Goal: Navigation & Orientation: Understand site structure

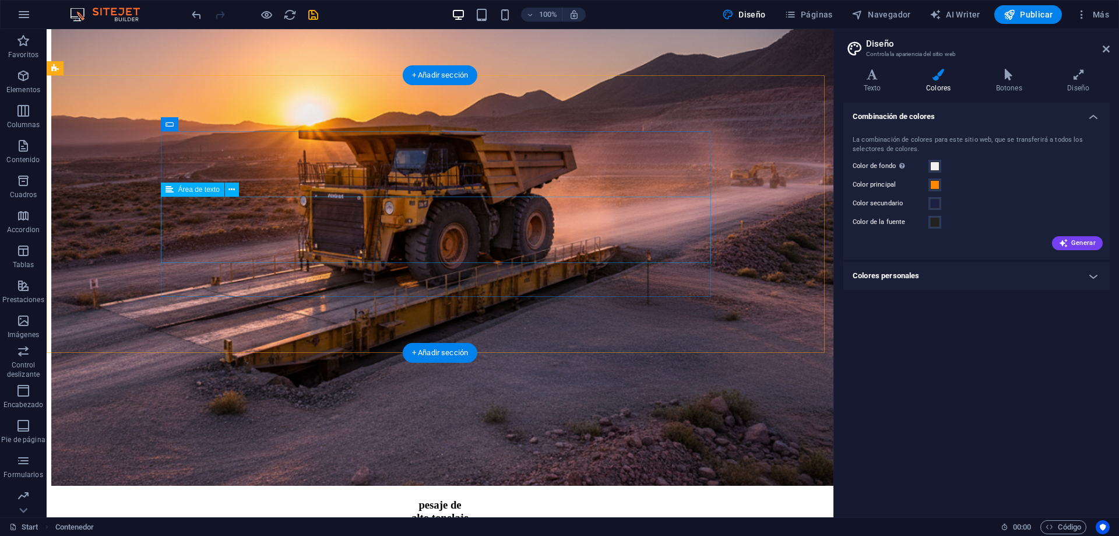
scroll to position [2497, 0]
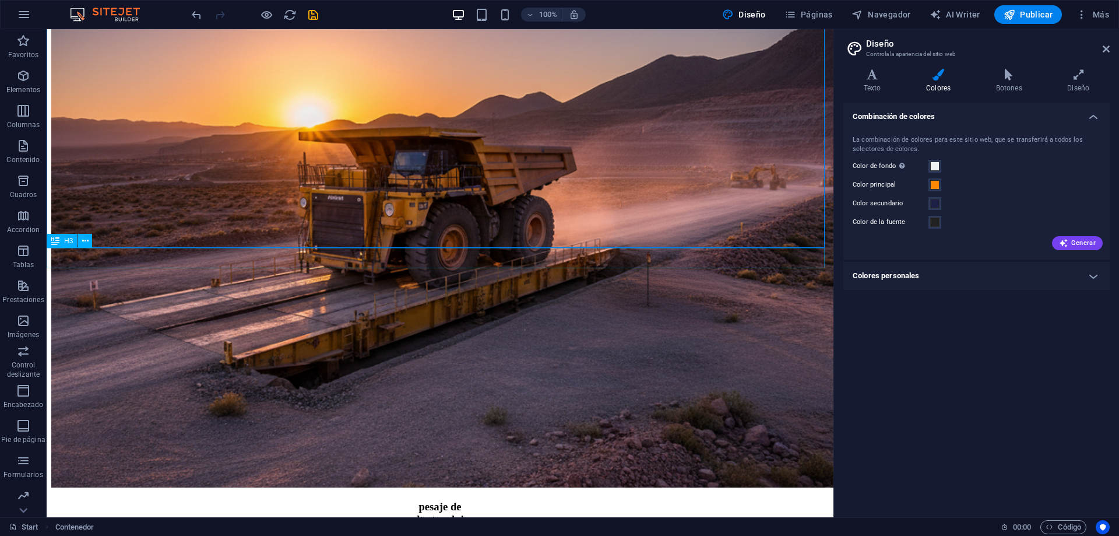
click at [314, 13] on icon "save" at bounding box center [313, 14] width 13 height 13
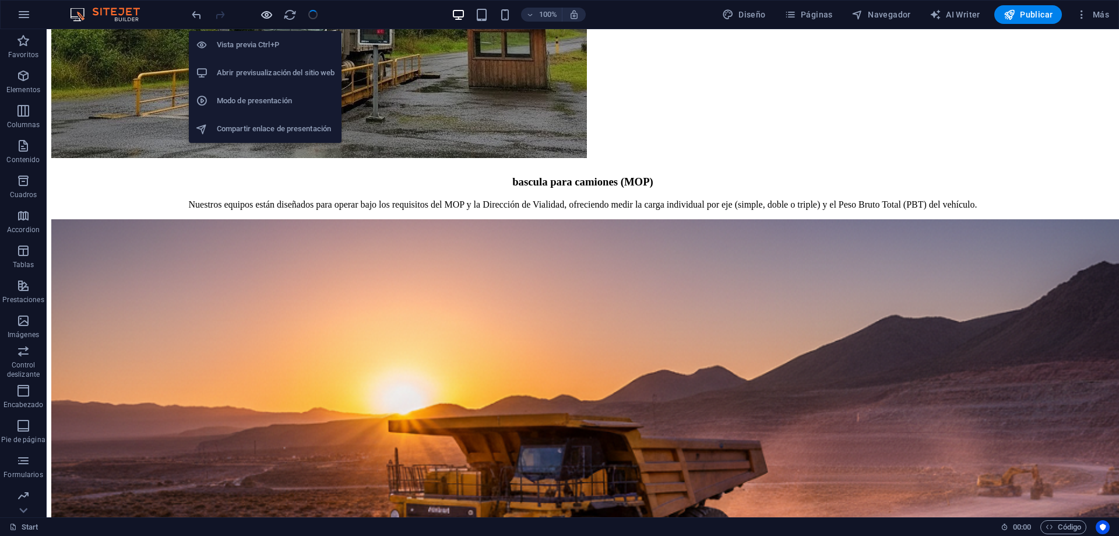
click at [267, 10] on icon "button" at bounding box center [266, 14] width 13 height 13
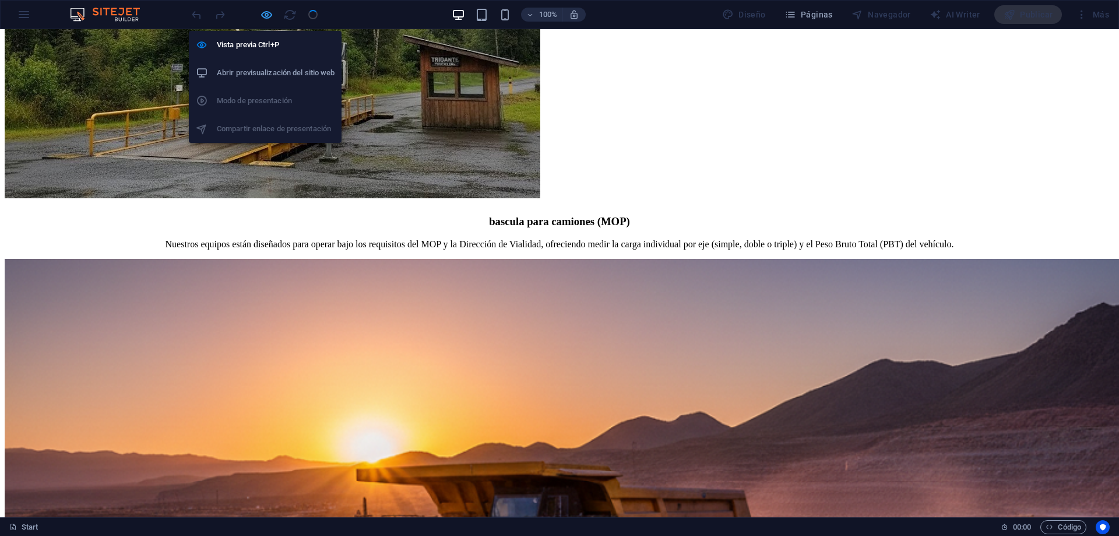
scroll to position [2286, 0]
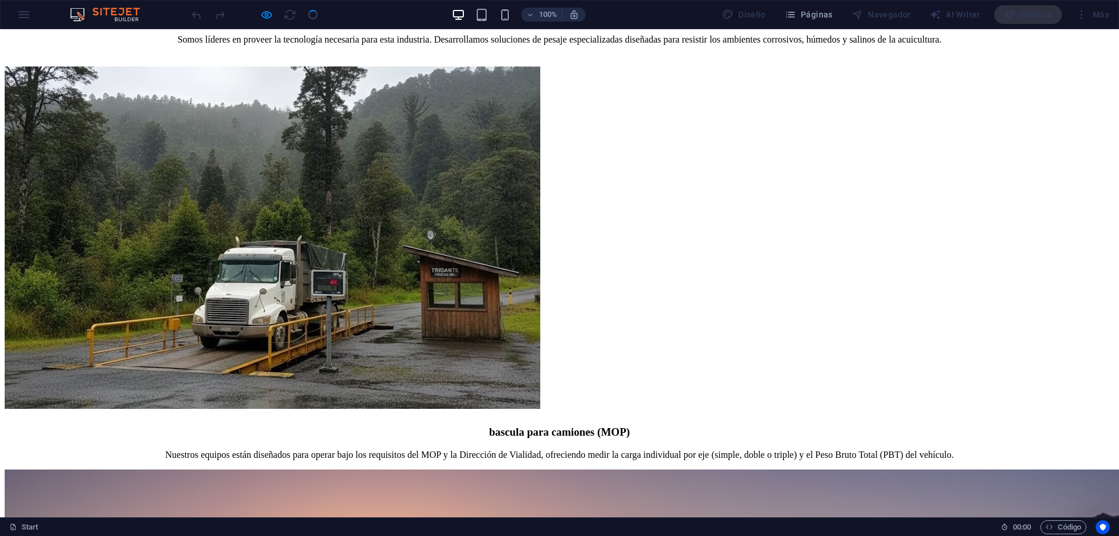
click at [515, 14] on div "100%" at bounding box center [518, 14] width 135 height 19
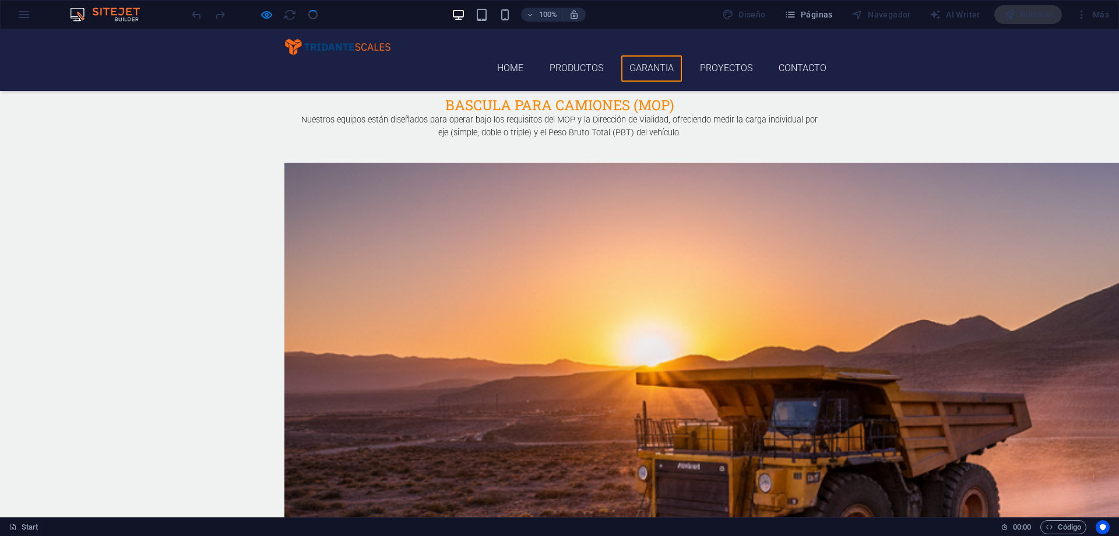
click at [507, 55] on link "Home" at bounding box center [510, 68] width 43 height 26
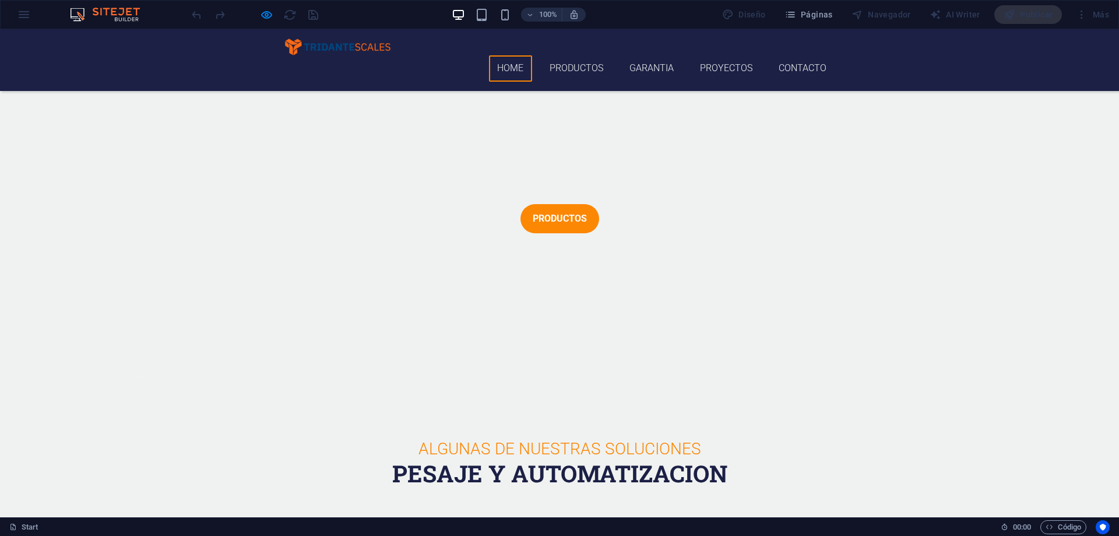
scroll to position [0, 0]
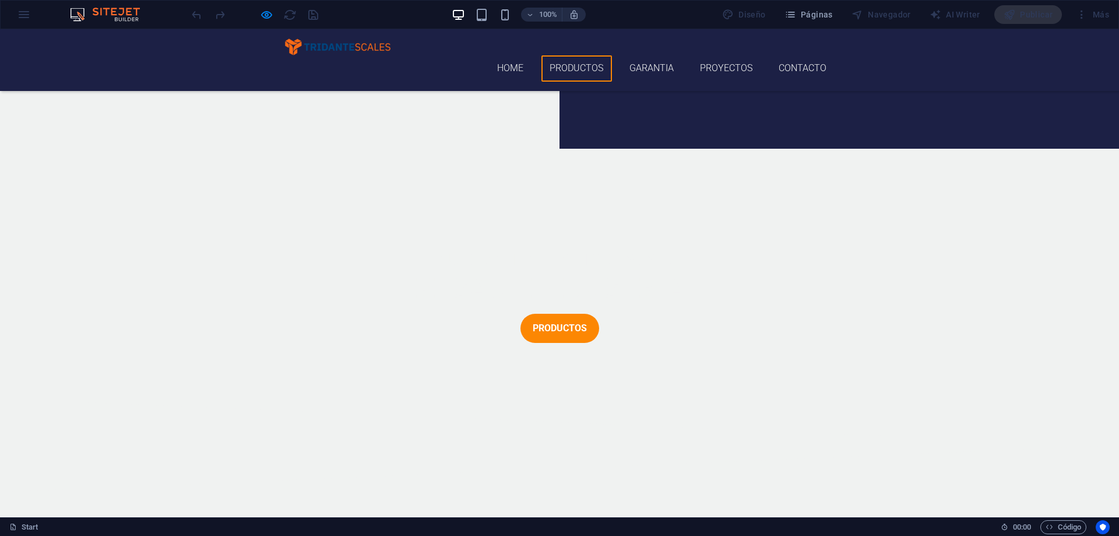
scroll to position [443, 0]
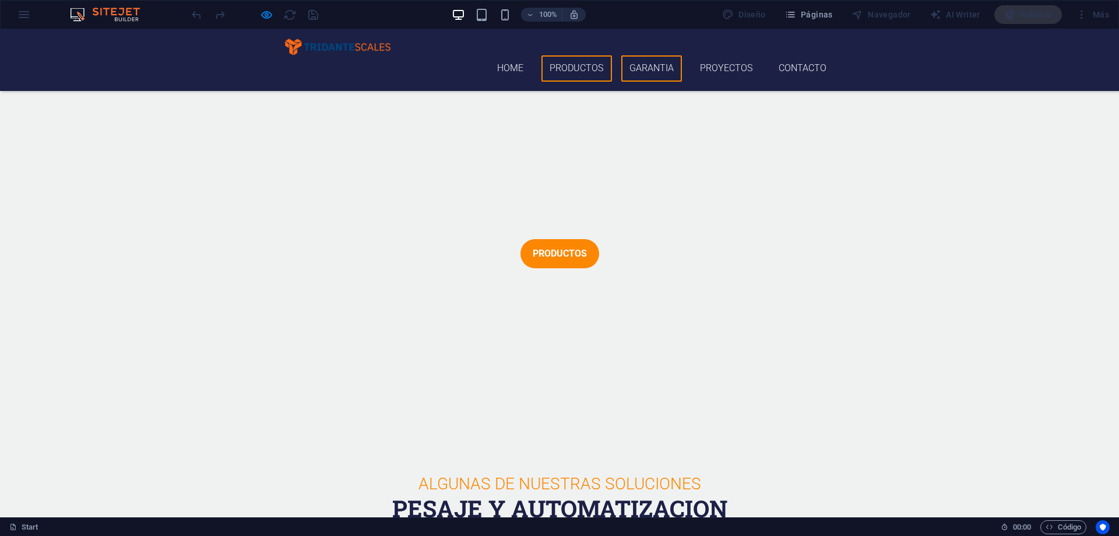
click at [642, 55] on link "Garantia" at bounding box center [651, 68] width 61 height 26
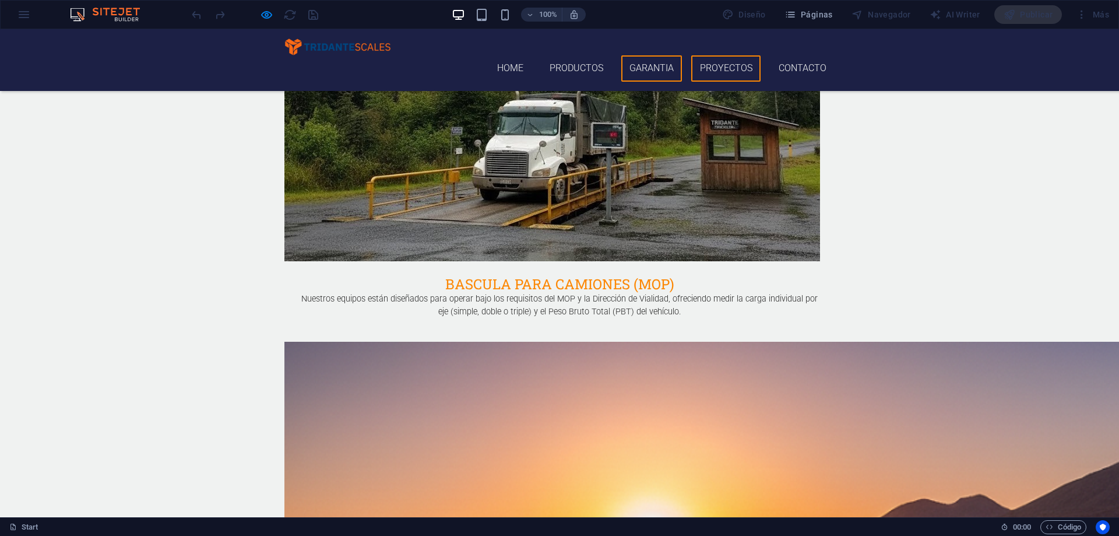
scroll to position [2142, 0]
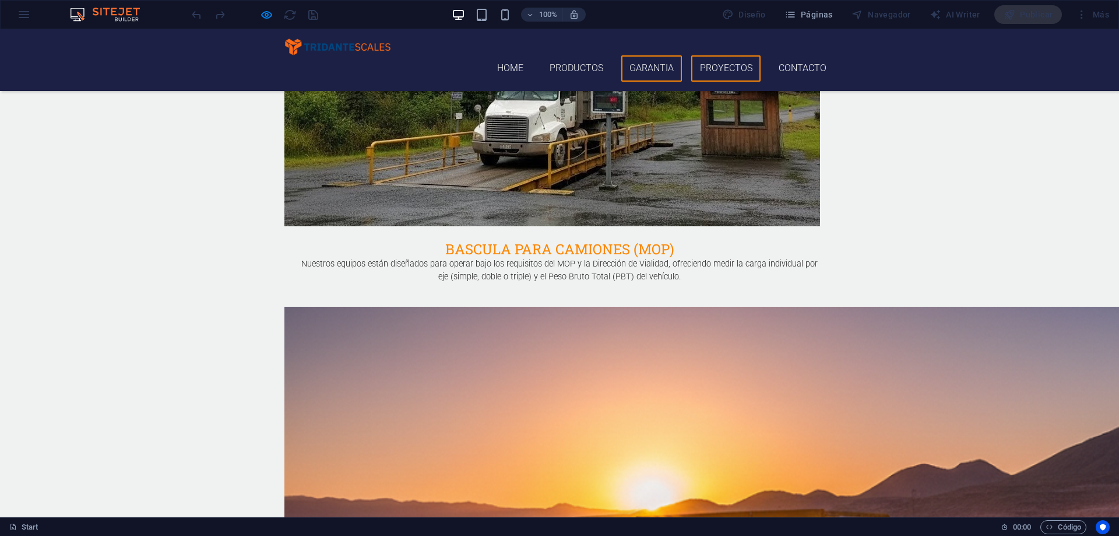
click at [726, 55] on link "Proyectos" at bounding box center [725, 68] width 69 height 26
click at [731, 55] on link "Proyectos" at bounding box center [725, 68] width 69 height 26
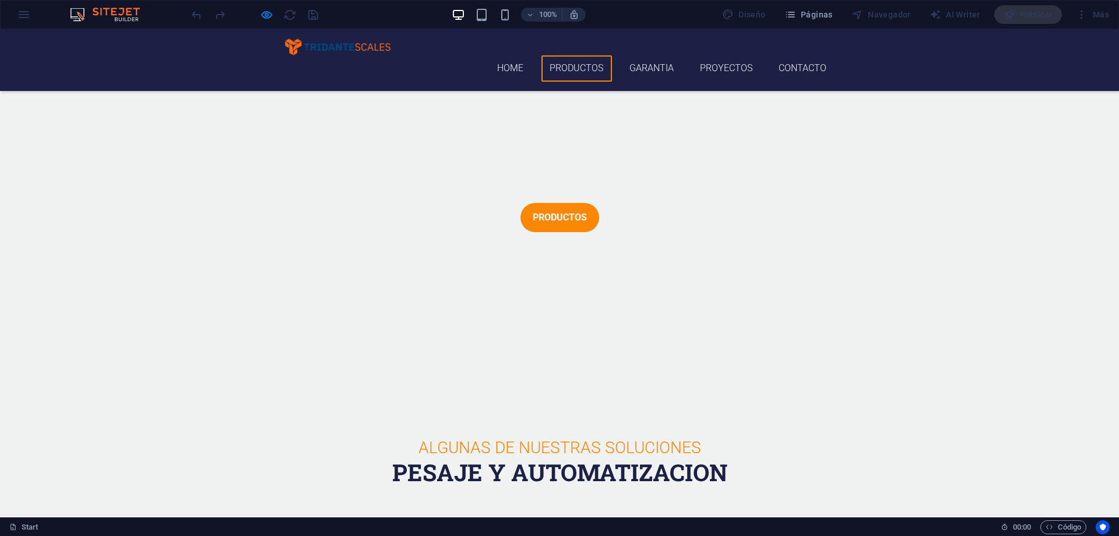
scroll to position [188, 0]
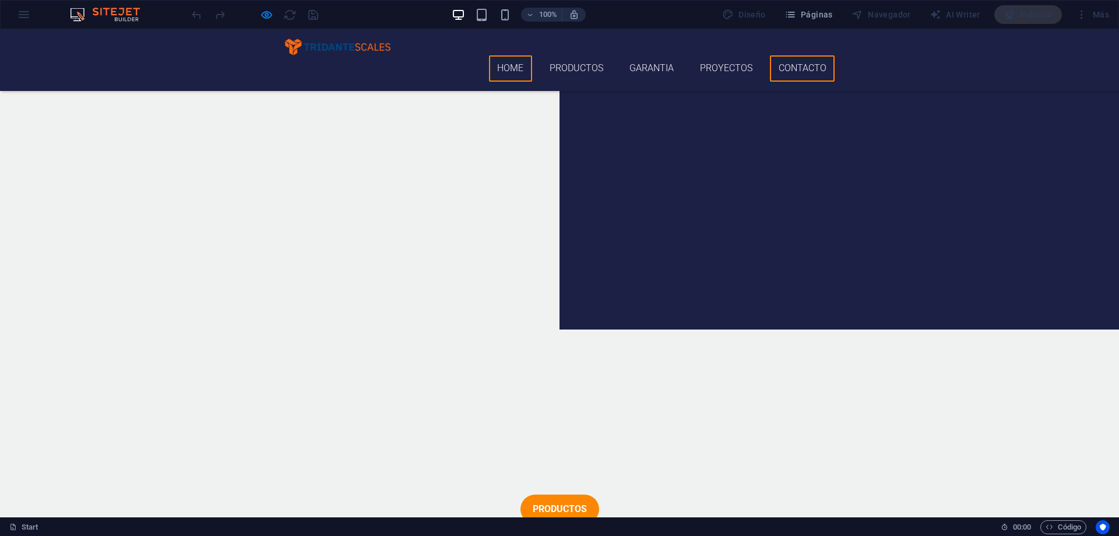
click at [788, 57] on link "Contacto" at bounding box center [802, 68] width 65 height 26
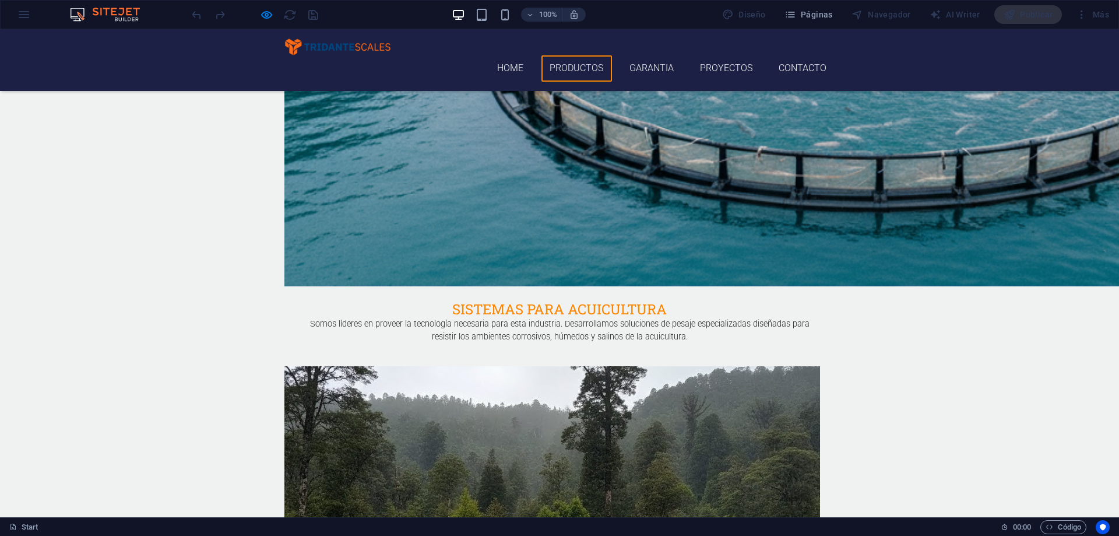
scroll to position [1587, 0]
